Goal: Navigation & Orientation: Understand site structure

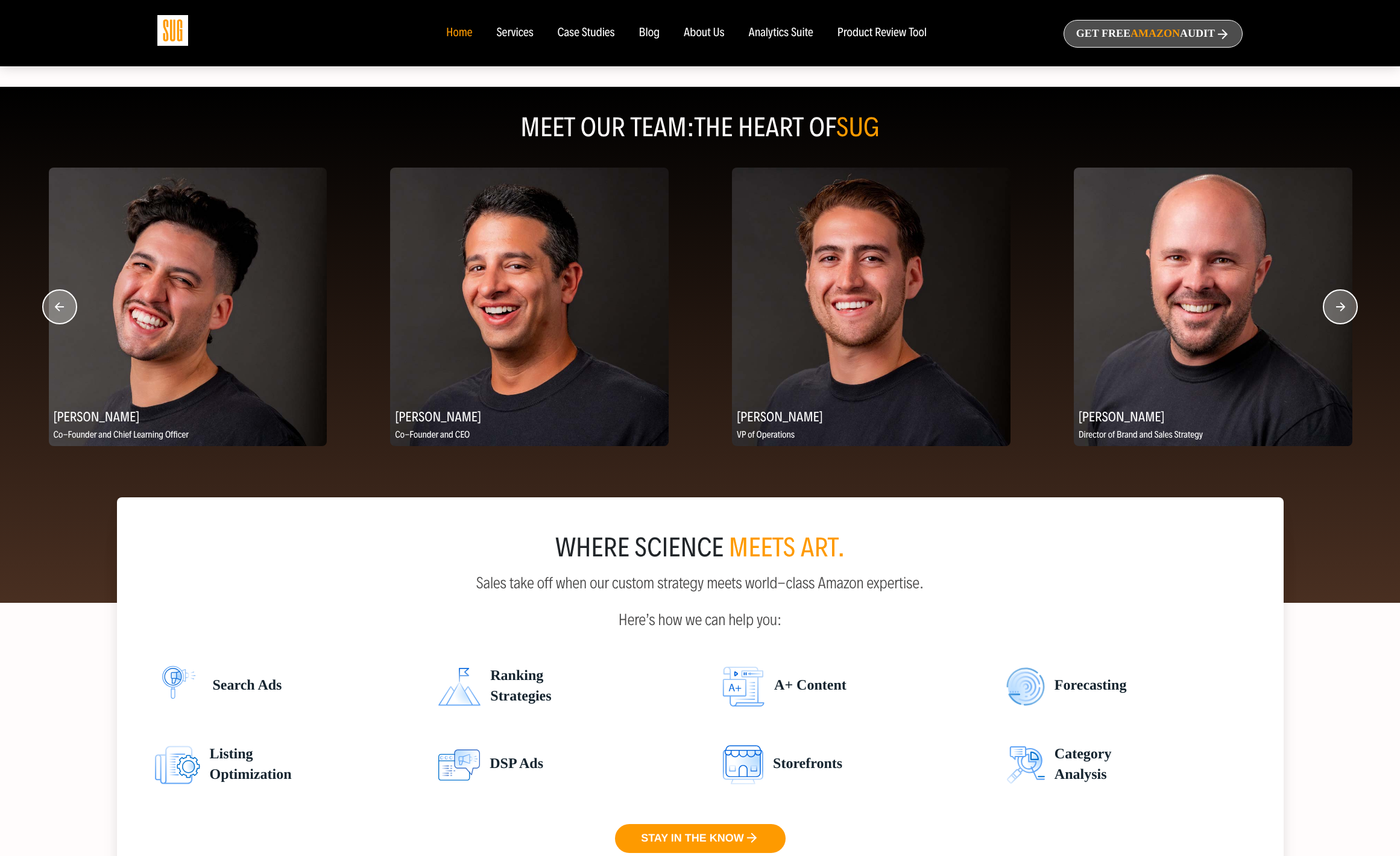
scroll to position [1445, 0]
click at [600, 39] on div "Case Studies" at bounding box center [586, 33] width 57 height 13
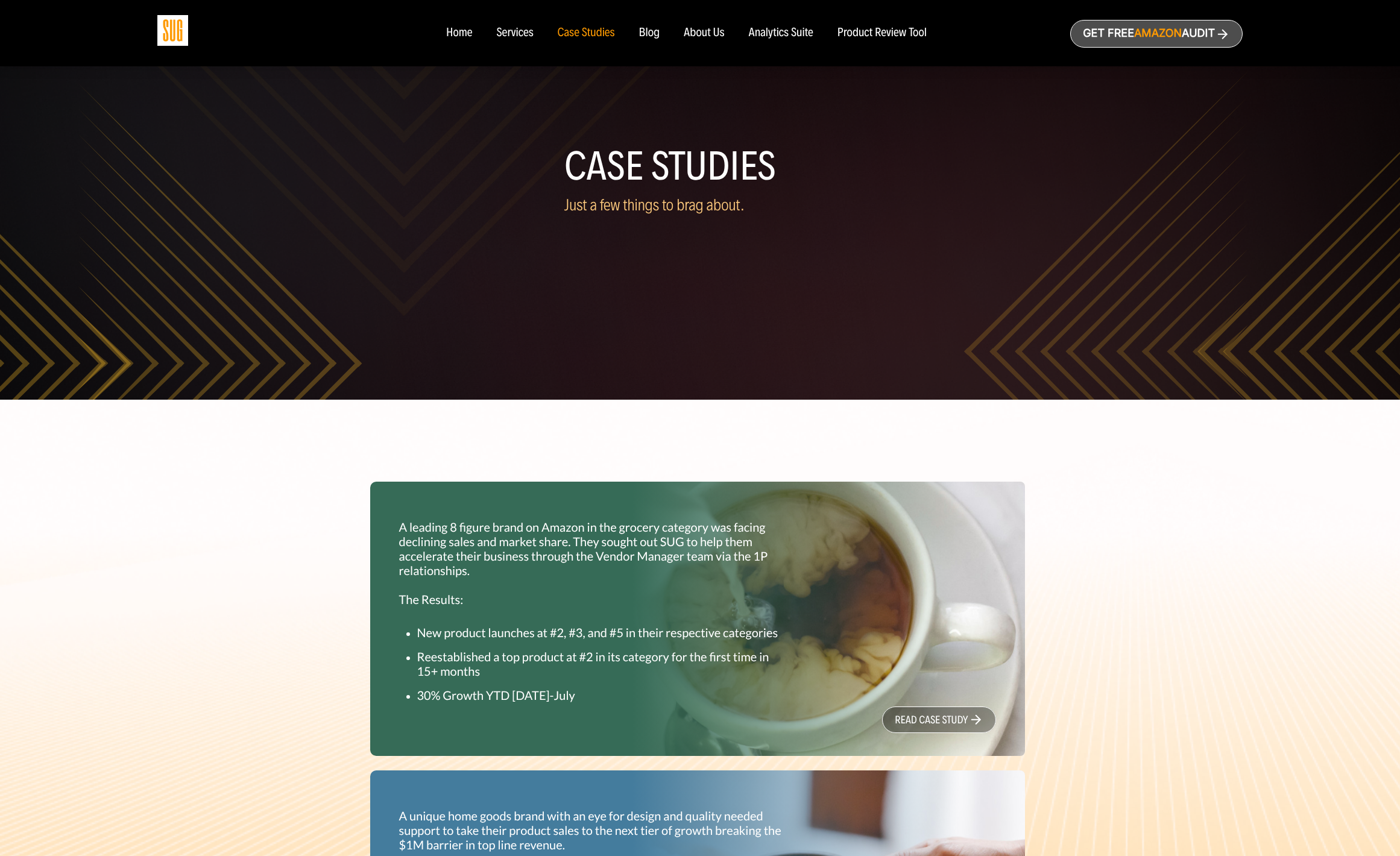
click at [899, 39] on div "Product Review Tool" at bounding box center [882, 33] width 89 height 13
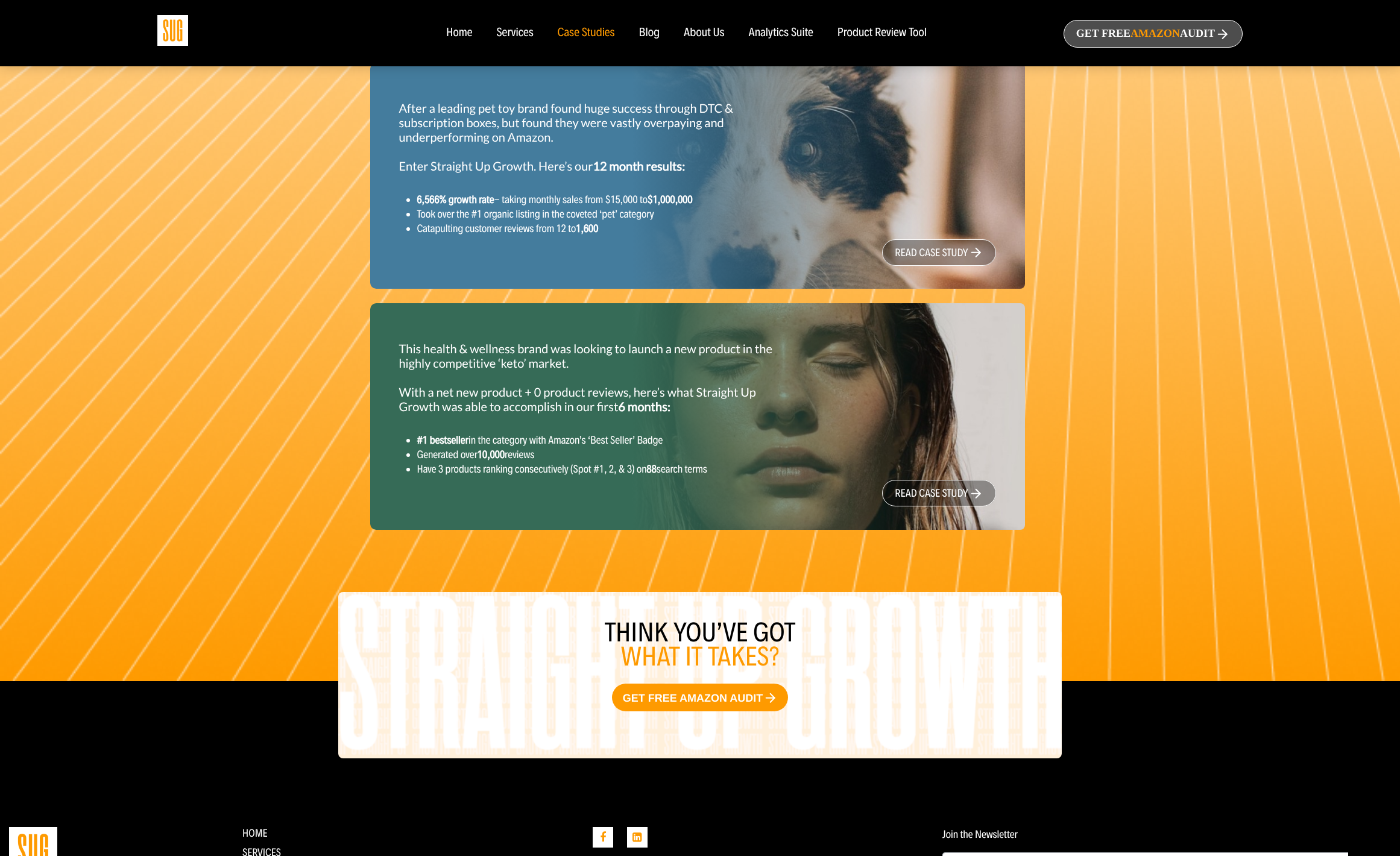
scroll to position [1326, 0]
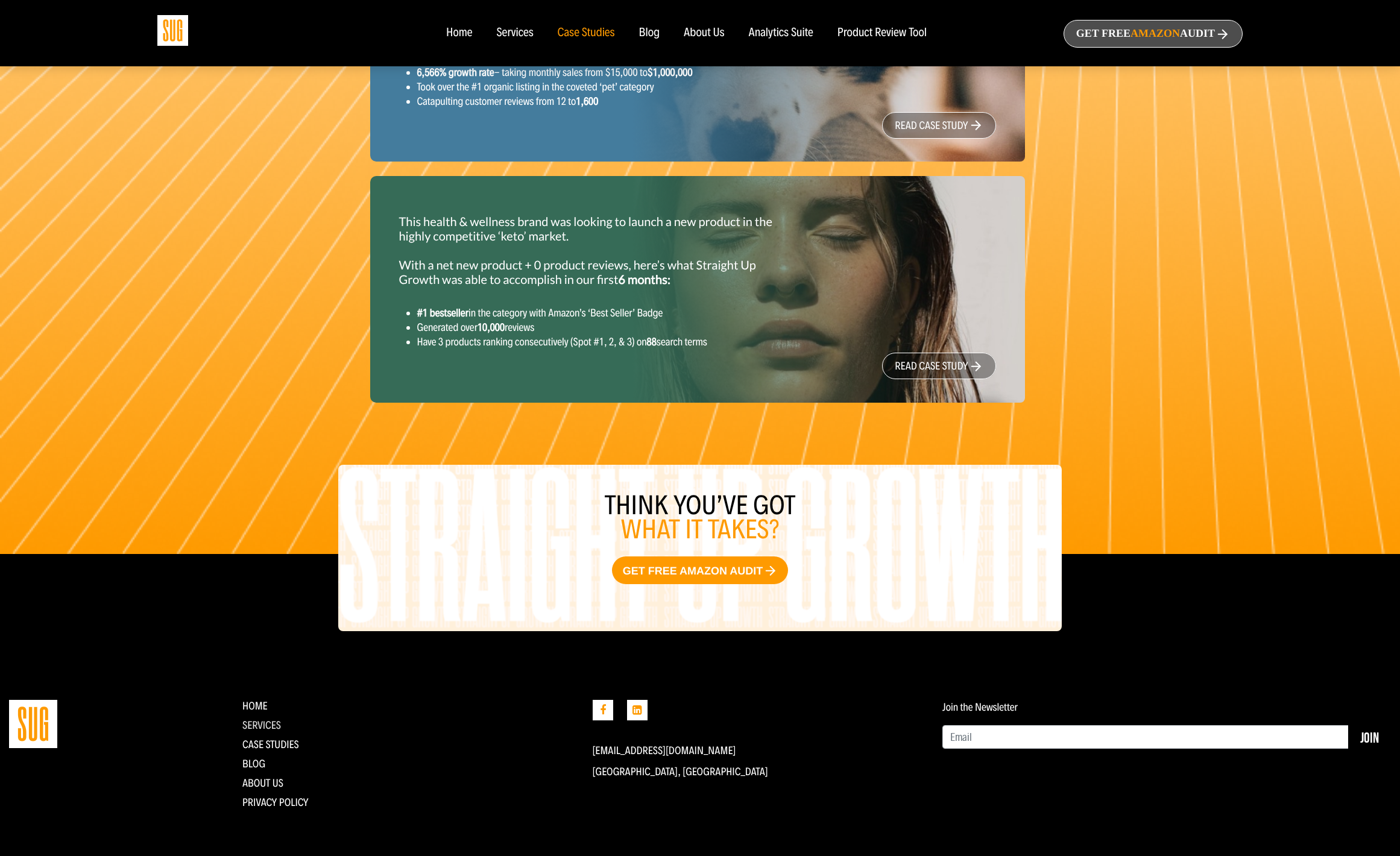
click at [266, 719] on link "Services" at bounding box center [262, 725] width 39 height 13
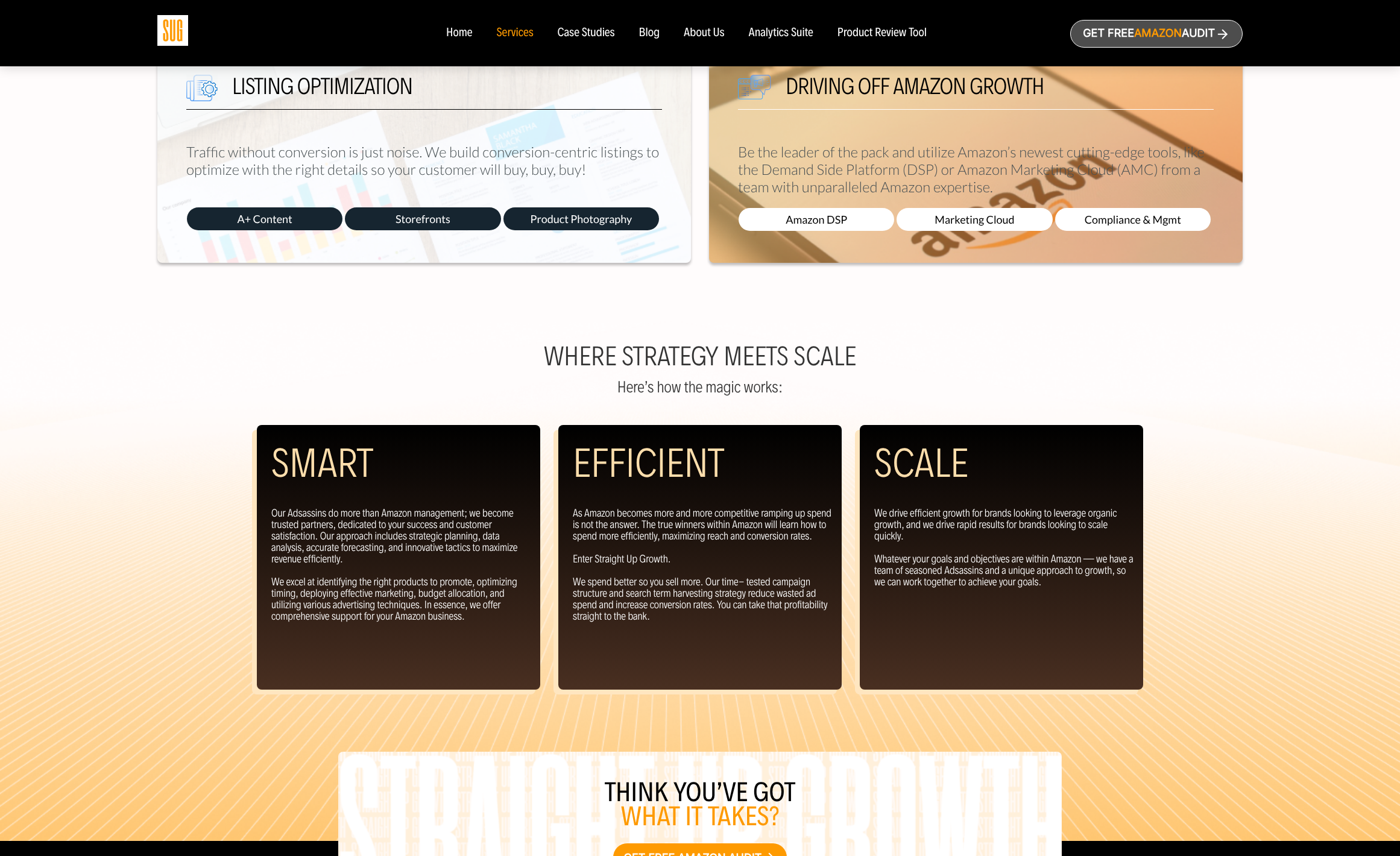
scroll to position [1004, 0]
